Goal: Information Seeking & Learning: Find specific fact

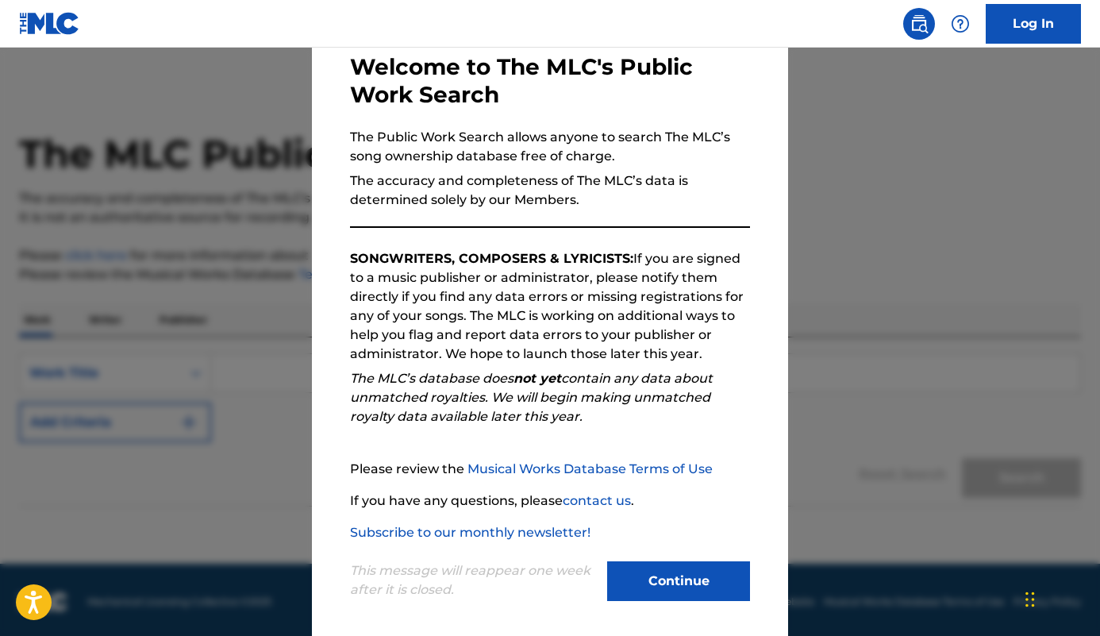
scroll to position [91, 0]
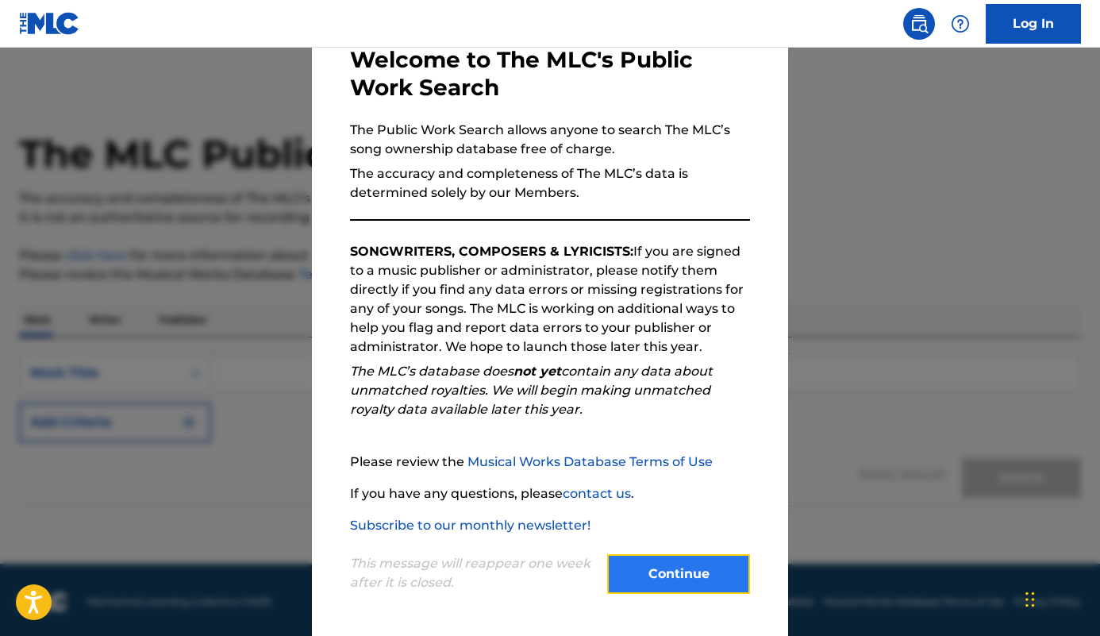
click at [648, 574] on button "Continue" at bounding box center [678, 574] width 143 height 40
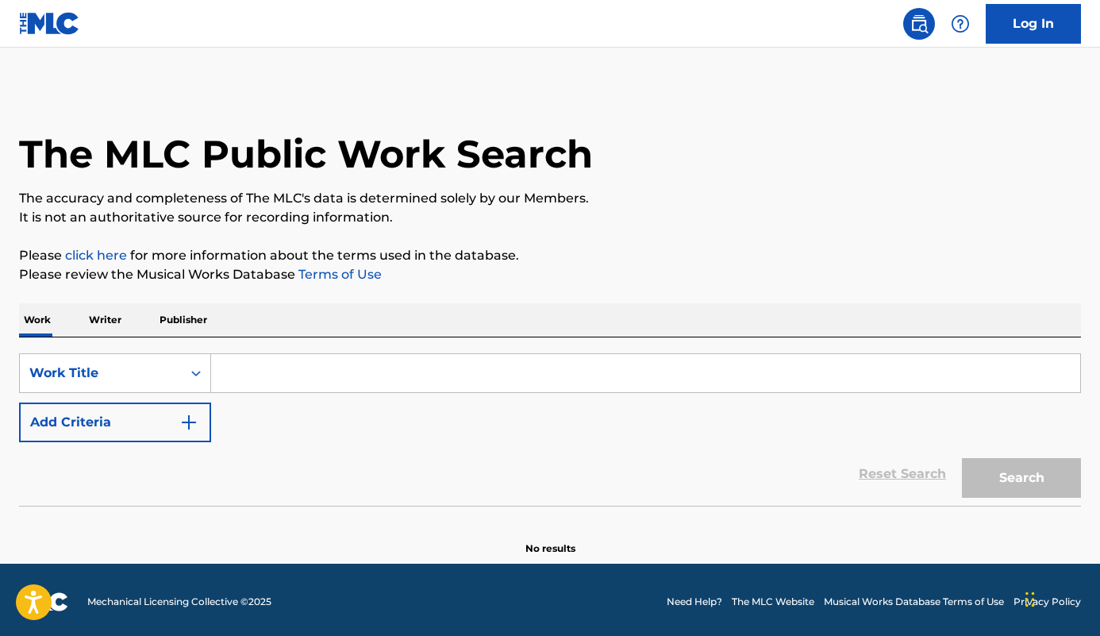
click at [227, 369] on input "Search Form" at bounding box center [645, 373] width 869 height 38
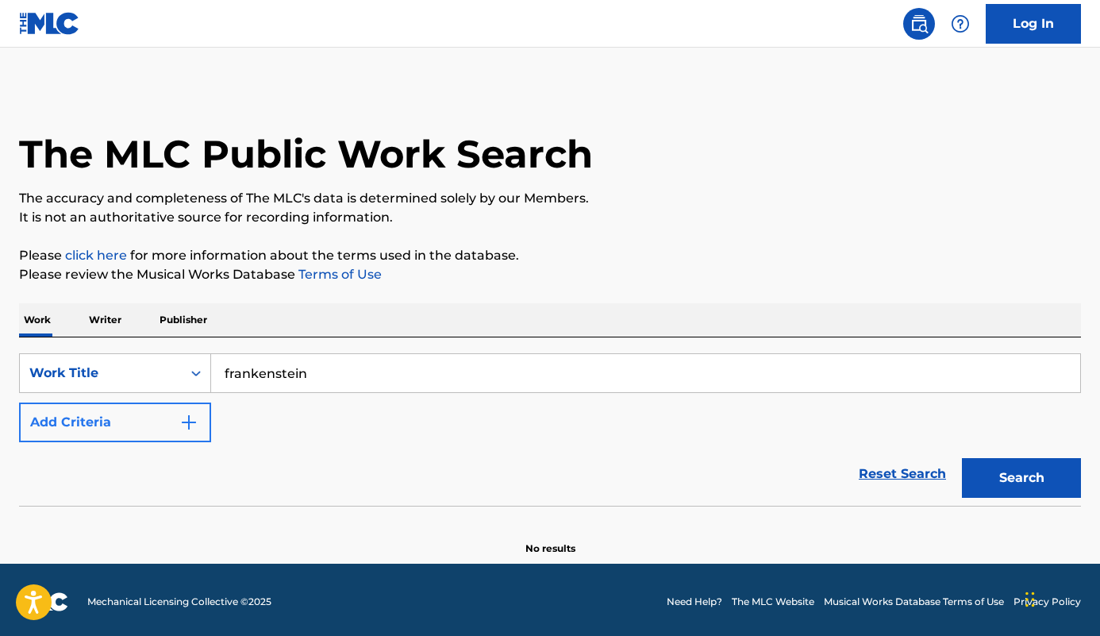
type input "frankenstein"
click at [191, 424] on img "Search Form" at bounding box center [188, 422] width 19 height 19
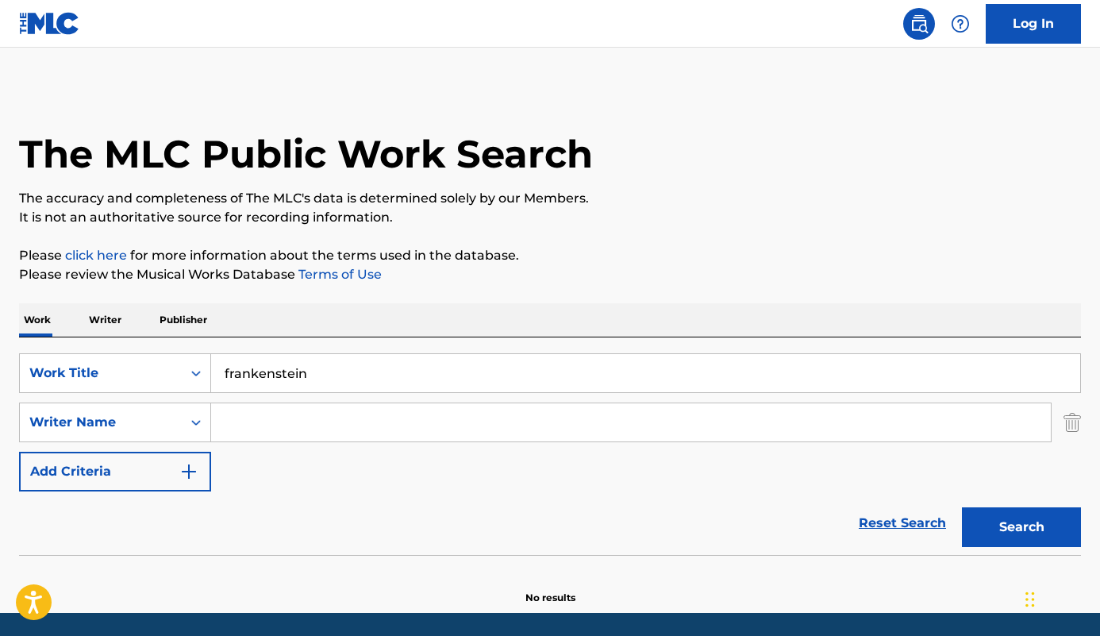
click at [250, 428] on input "Search Form" at bounding box center [631, 422] width 840 height 38
paste input "[PERSON_NAME]"
type input "[PERSON_NAME]"
click at [983, 521] on button "Search" at bounding box center [1021, 527] width 119 height 40
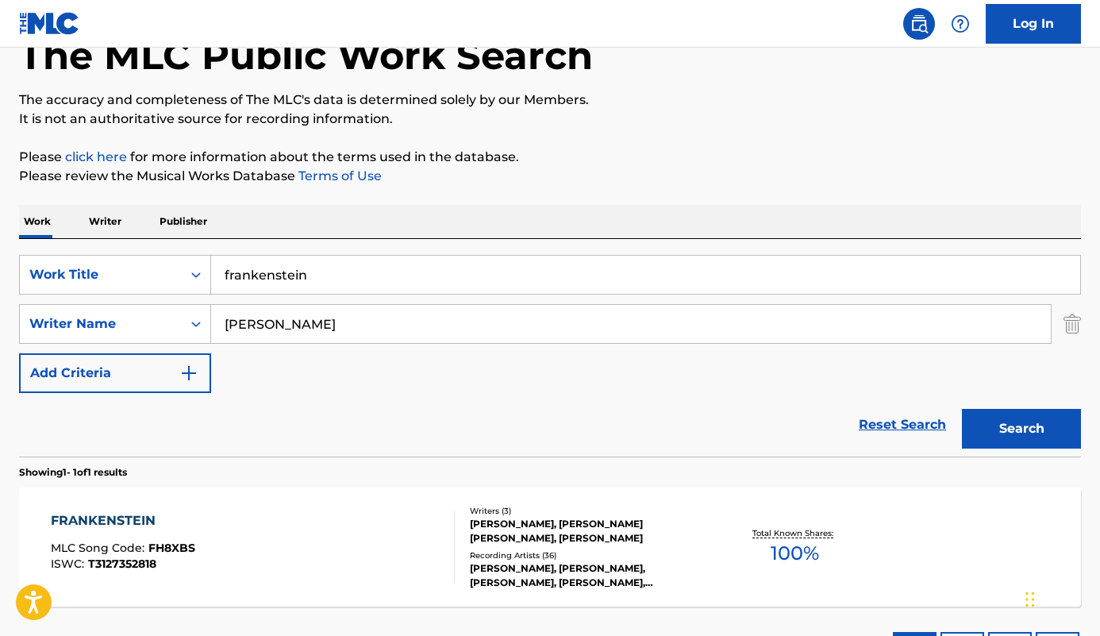
scroll to position [228, 0]
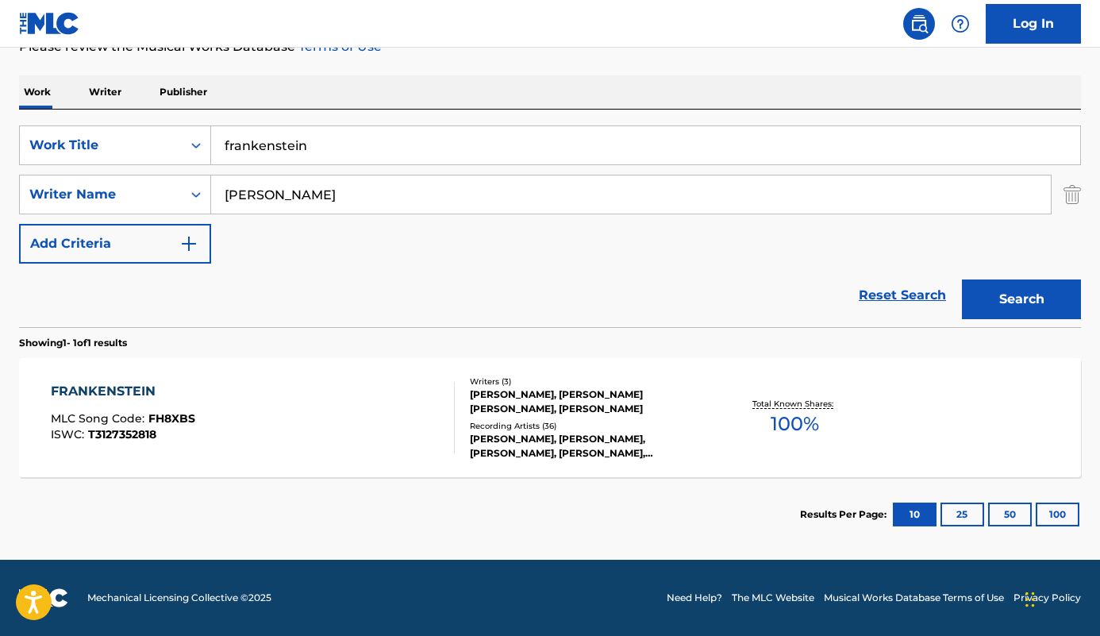
click at [212, 428] on div "FRANKENSTEIN MLC Song Code : FH8XBS ISWC : T3127352818" at bounding box center [252, 417] width 403 height 71
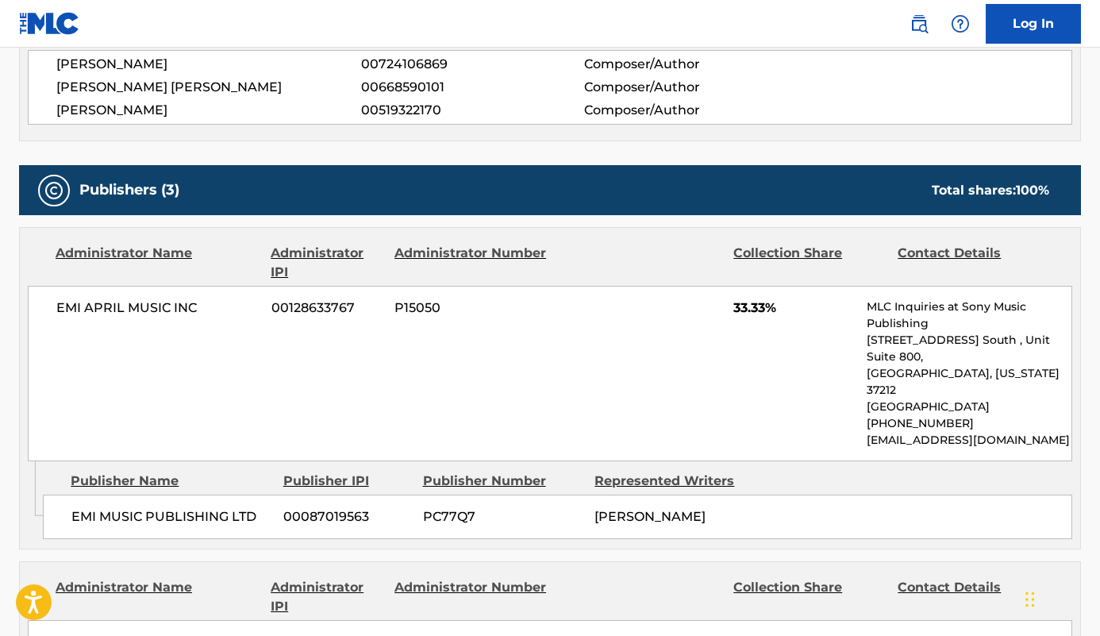
scroll to position [635, 0]
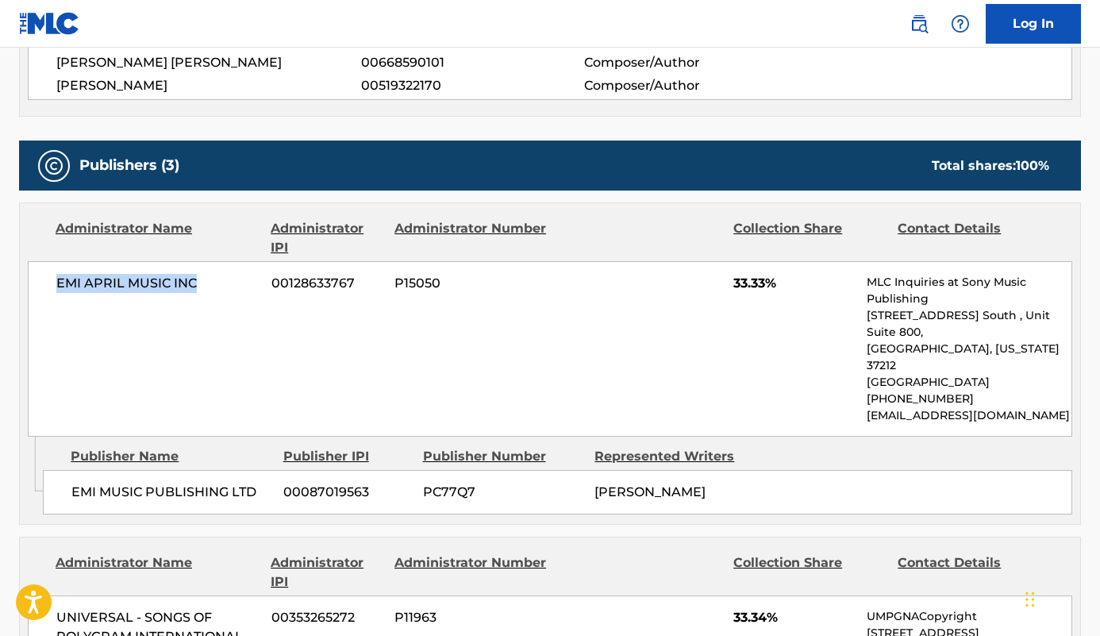
drag, startPoint x: 210, startPoint y: 287, endPoint x: 56, endPoint y: 285, distance: 154.0
click at [56, 285] on span "EMI APRIL MUSIC INC" at bounding box center [157, 283] width 203 height 19
copy span "EMI APRIL MUSIC INC"
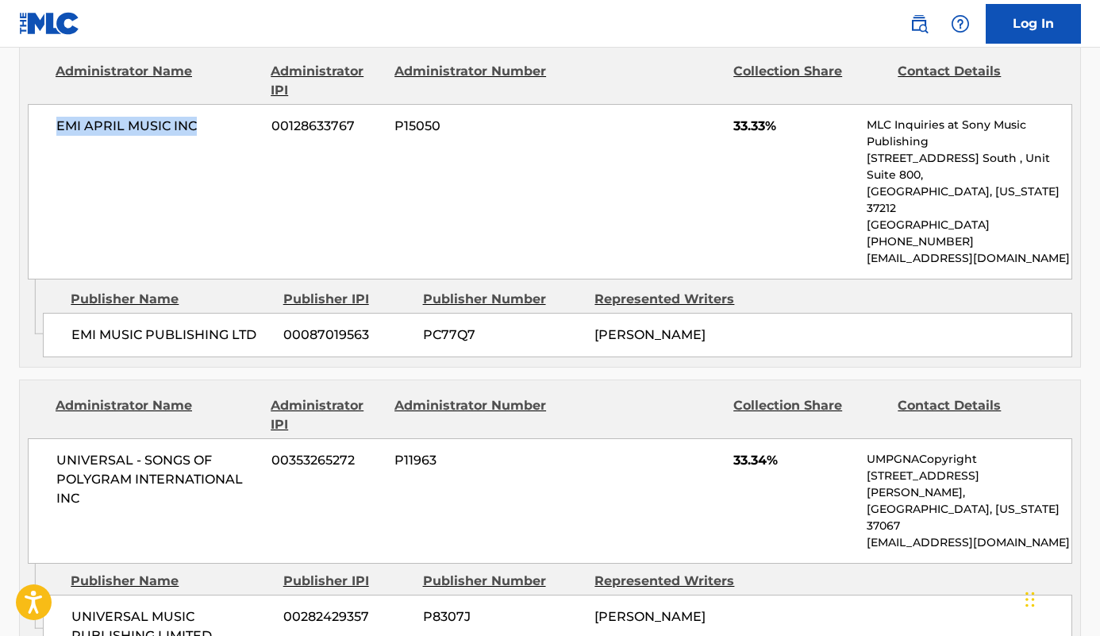
scroll to position [794, 0]
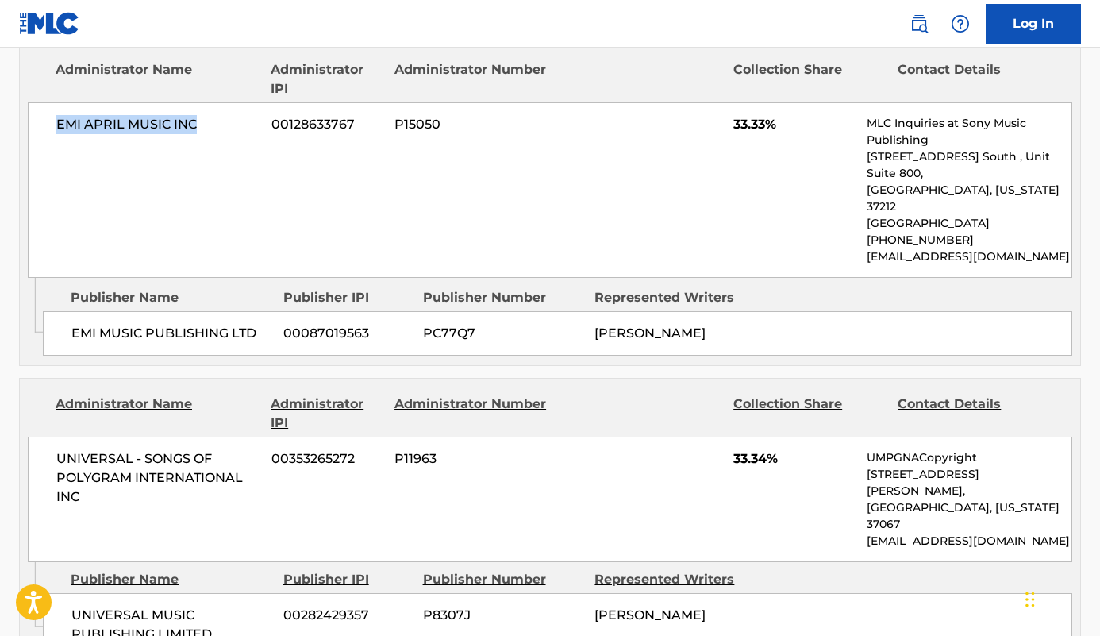
drag, startPoint x: 668, startPoint y: 329, endPoint x: 597, endPoint y: 329, distance: 70.7
click at [597, 329] on div "[PERSON_NAME]" at bounding box center [675, 333] width 160 height 19
copy span "EPWORTH"
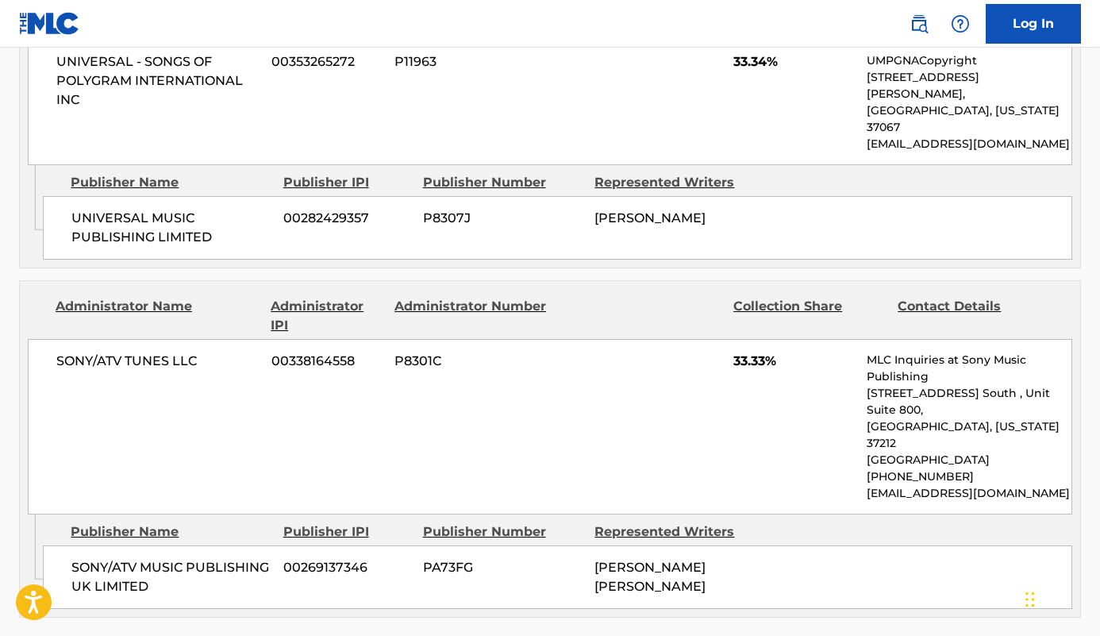
scroll to position [1429, 0]
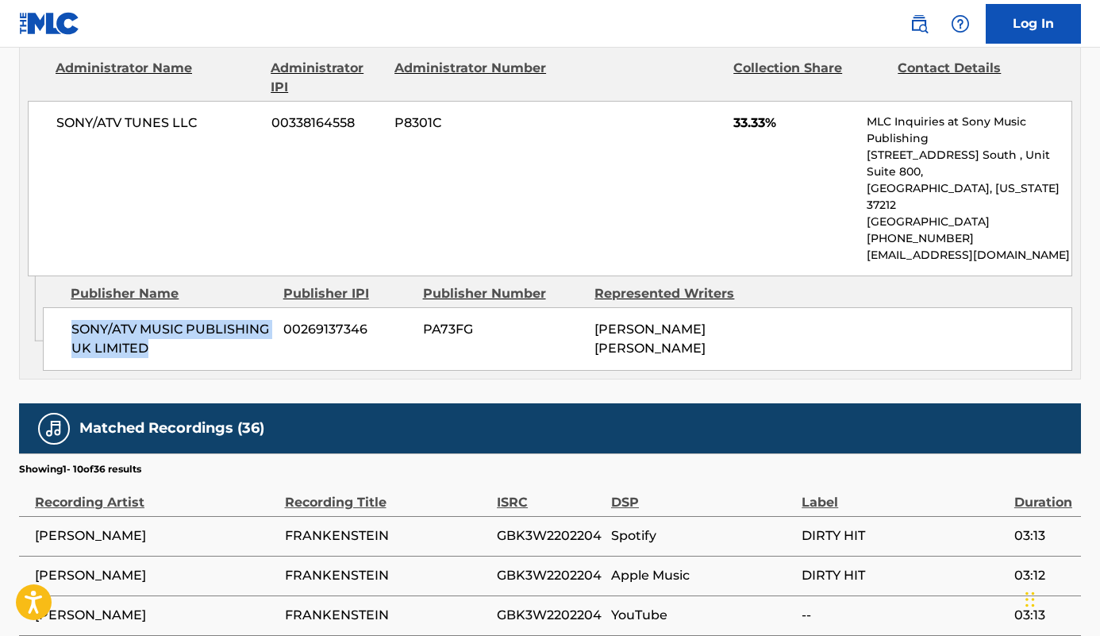
drag, startPoint x: 160, startPoint y: 294, endPoint x: 59, endPoint y: 285, distance: 101.2
click at [59, 307] on div "SONY/ATV MUSIC PUBLISHING UK LIMITED 00269137346 PA73FG [PERSON_NAME] [PERSON_N…" at bounding box center [558, 339] width 1030 height 64
copy span "SONY/ATV MUSIC PUBLISHING UK LIMITED"
drag, startPoint x: 665, startPoint y: 293, endPoint x: 594, endPoint y: 300, distance: 71.0
click at [594, 307] on div "SONY/ATV MUSIC PUBLISHING UK LIMITED 00269137346 PA73FG [PERSON_NAME] [PERSON_N…" at bounding box center [558, 339] width 1030 height 64
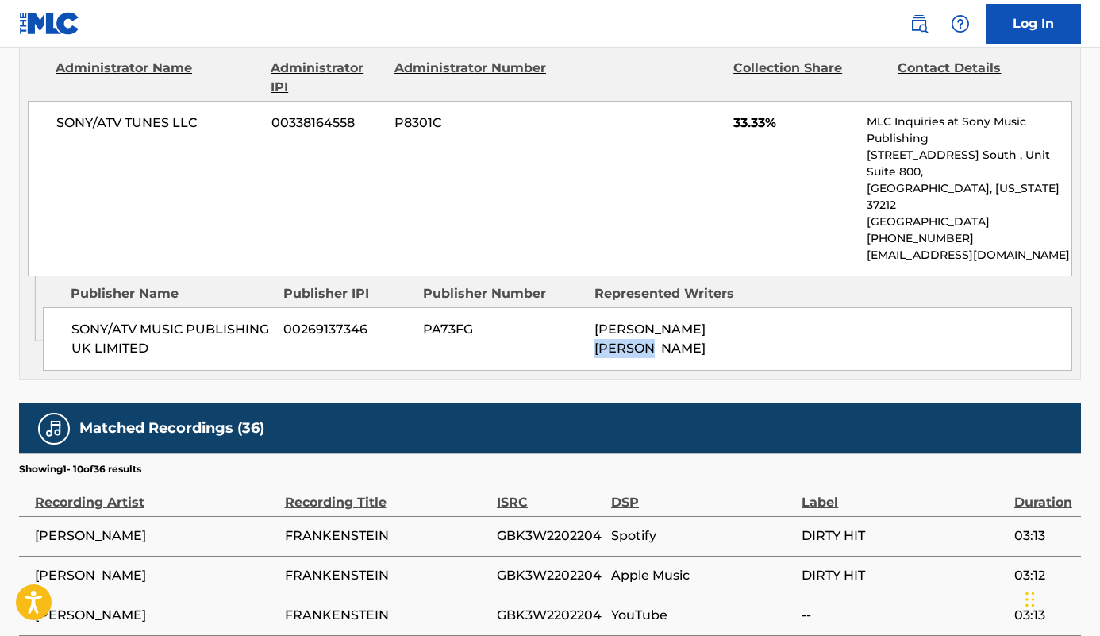
copy span "[PERSON_NAME]"
